Goal: Check status: Check status

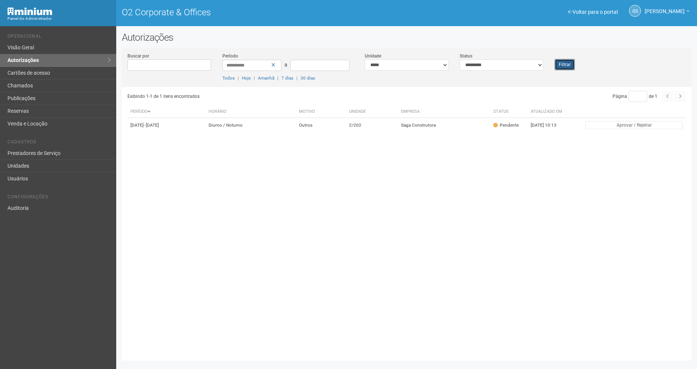
click at [568, 66] on button "Filtrar" at bounding box center [565, 64] width 20 height 11
click at [566, 66] on button "Filtrar" at bounding box center [565, 64] width 20 height 11
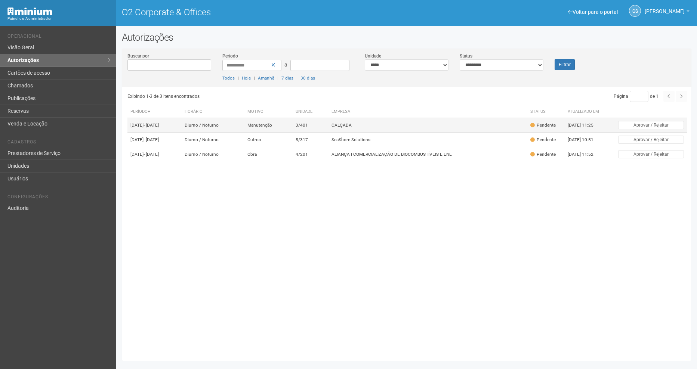
click at [329, 122] on td "3/401" at bounding box center [311, 125] width 36 height 15
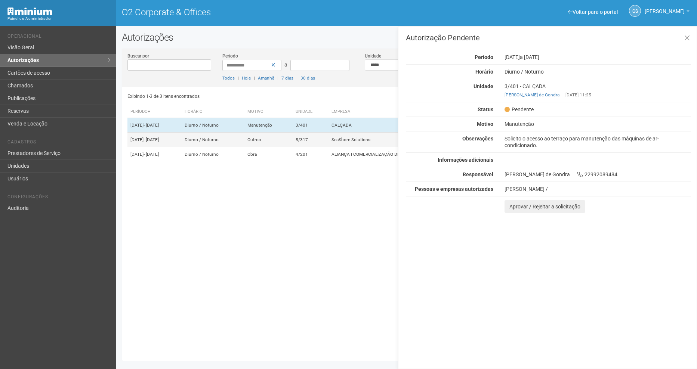
click at [329, 146] on td "5/317" at bounding box center [311, 140] width 36 height 15
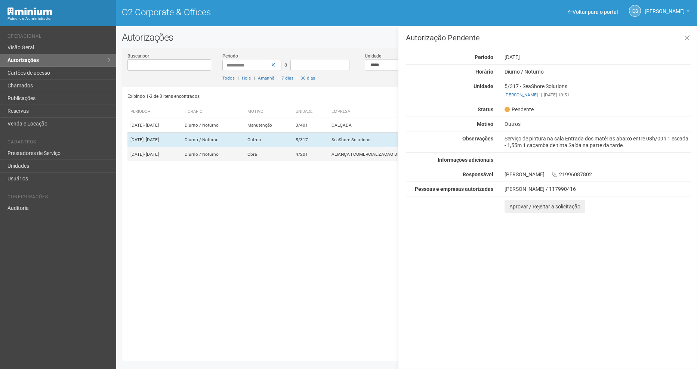
click at [329, 162] on td "4/201" at bounding box center [311, 154] width 36 height 15
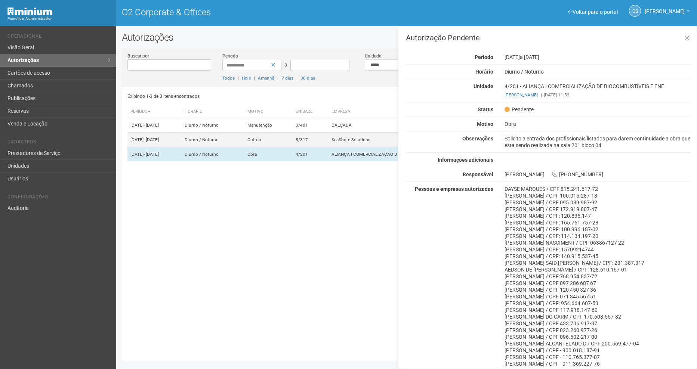
click at [326, 141] on td "5/317" at bounding box center [311, 140] width 36 height 15
